Goal: Information Seeking & Learning: Learn about a topic

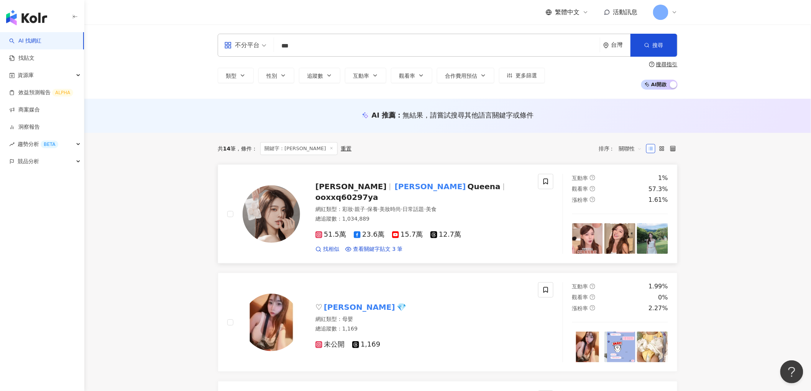
click at [278, 215] on img at bounding box center [272, 215] width 58 height 58
